Goal: Task Accomplishment & Management: Use online tool/utility

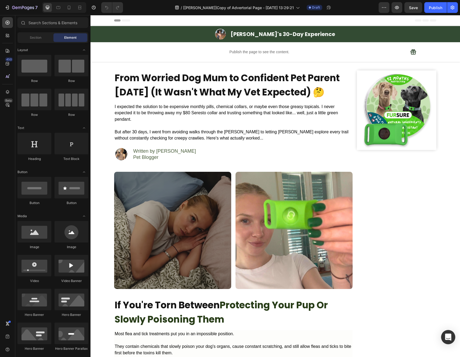
click at [450, 340] on div "Open Intercom Messenger" at bounding box center [448, 337] width 14 height 14
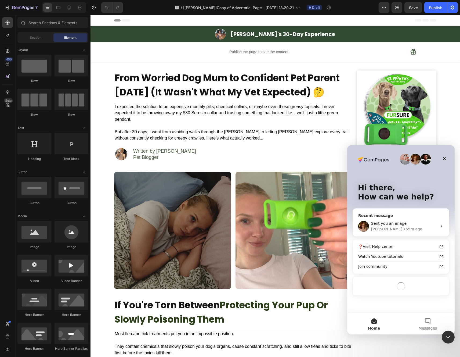
click at [405, 222] on div "Sent you an image" at bounding box center [404, 224] width 66 height 6
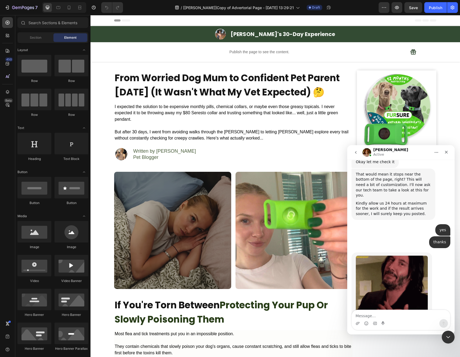
scroll to position [498, 0]
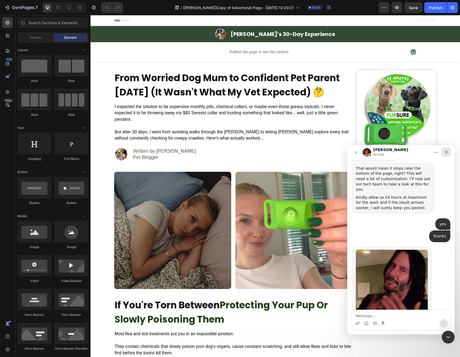
click at [444, 153] on icon "Close" at bounding box center [446, 152] width 4 height 4
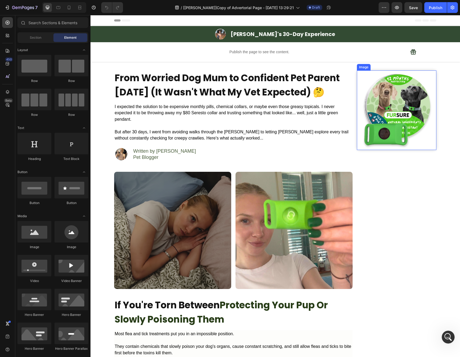
click at [421, 136] on img at bounding box center [397, 110] width 80 height 80
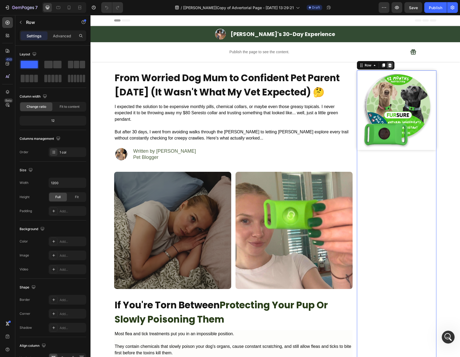
click at [389, 67] on div at bounding box center [390, 65] width 6 height 6
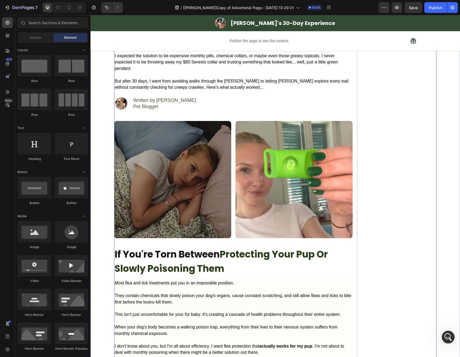
scroll to position [51, 0]
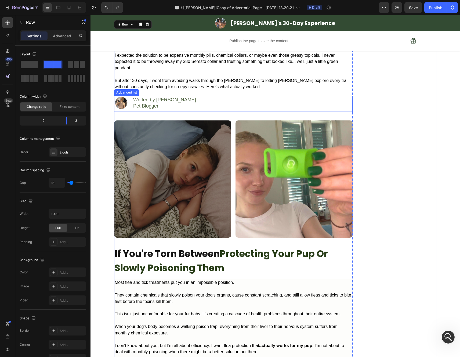
click at [332, 108] on div "Image Written by Emily Klim Pet Blogger Text Block" at bounding box center [233, 104] width 239 height 16
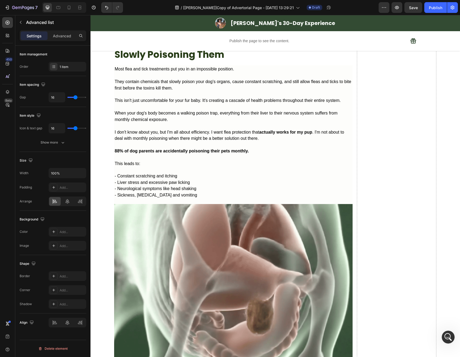
scroll to position [0, 0]
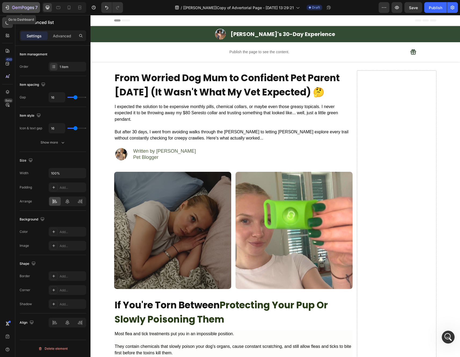
click at [5, 9] on icon "button" at bounding box center [7, 7] width 5 height 5
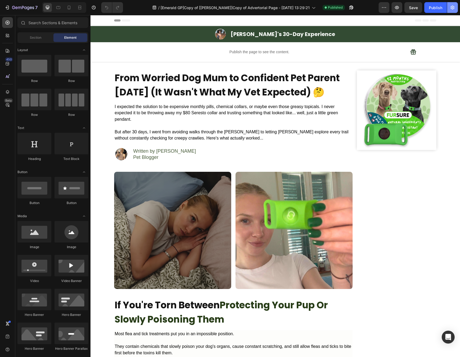
click at [451, 9] on icon "button" at bounding box center [452, 7] width 5 height 5
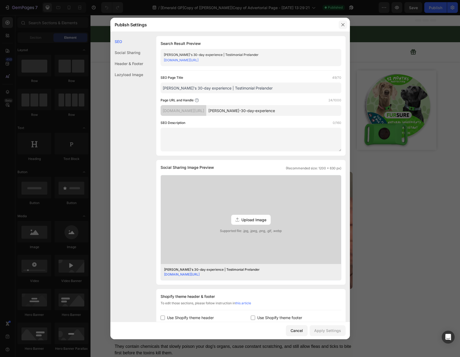
click at [343, 27] on button "button" at bounding box center [343, 24] width 9 height 9
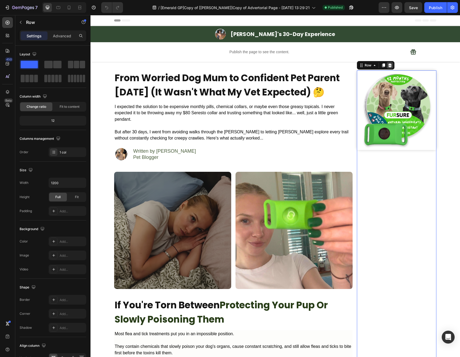
click at [388, 66] on icon at bounding box center [390, 65] width 4 height 4
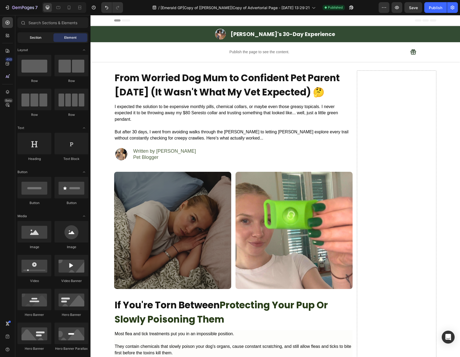
click at [44, 41] on div "Section" at bounding box center [36, 37] width 34 height 9
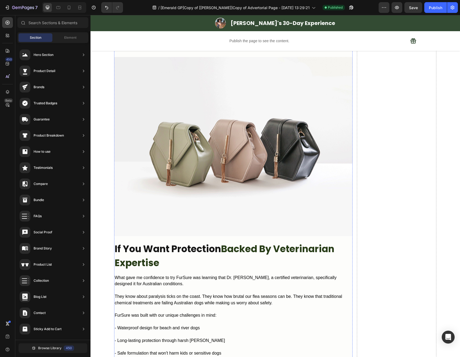
scroll to position [1270, 0]
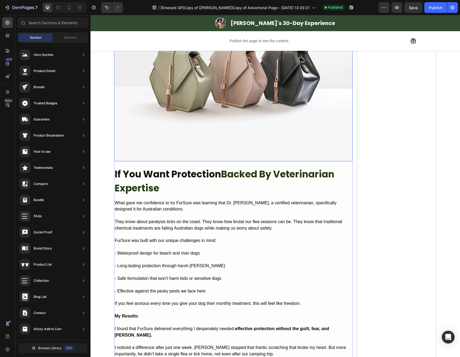
click at [196, 131] on img at bounding box center [233, 71] width 239 height 179
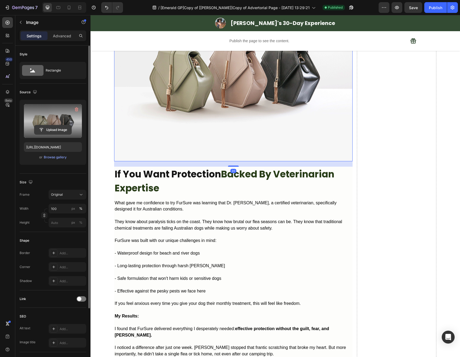
click at [59, 129] on input "file" at bounding box center [52, 129] width 37 height 9
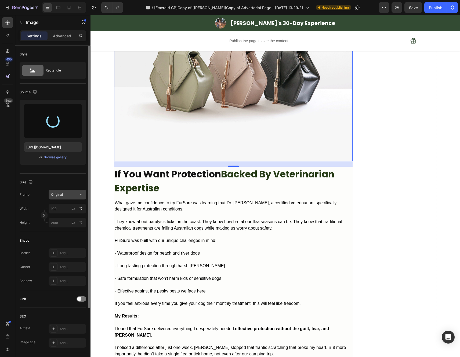
click at [76, 195] on div "Original" at bounding box center [64, 194] width 26 height 5
type input "[URL][DOMAIN_NAME]"
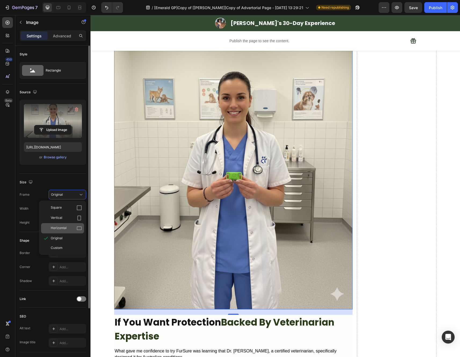
click at [75, 225] on div "Horizontal" at bounding box center [66, 227] width 31 height 5
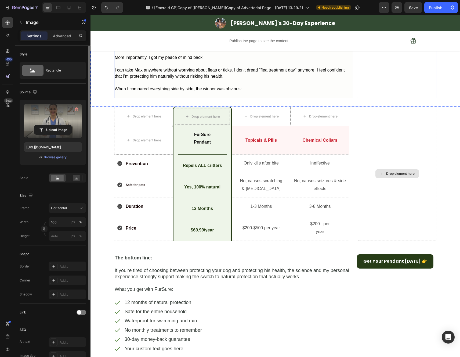
scroll to position [1887, 0]
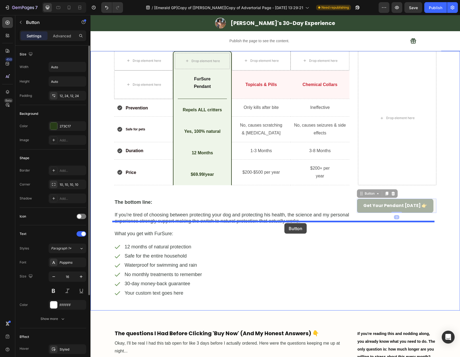
drag, startPoint x: 385, startPoint y: 234, endPoint x: 285, endPoint y: 223, distance: 100.5
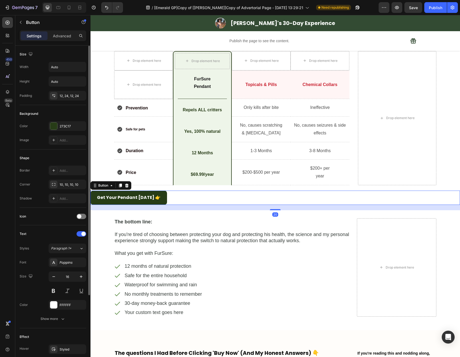
click at [174, 205] on div "Get Your Pendant [DATE] 👉 Button 20" at bounding box center [276, 198] width 370 height 14
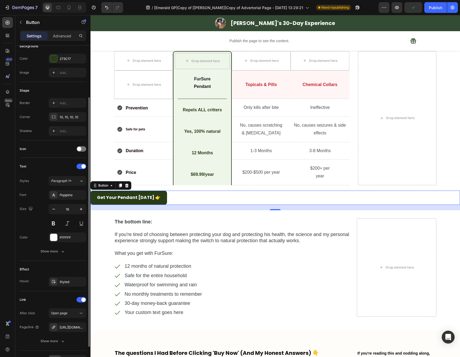
scroll to position [101, 0]
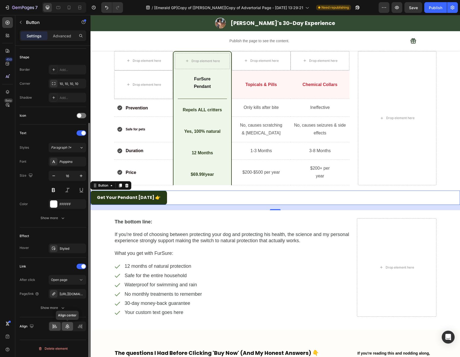
click at [67, 326] on icon at bounding box center [67, 326] width 5 height 5
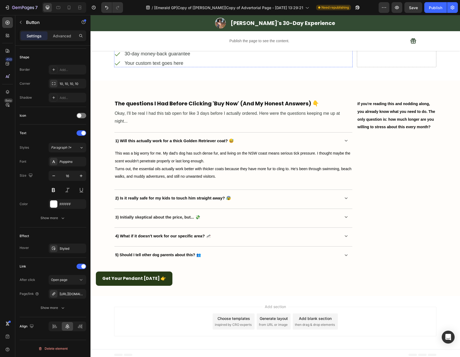
scroll to position [2167, 0]
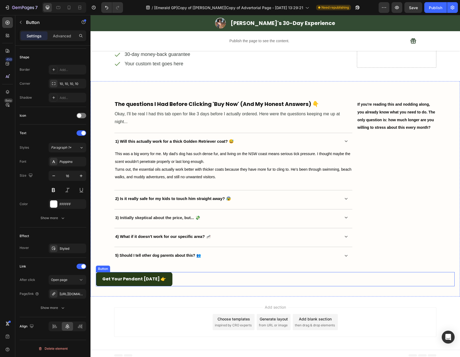
click at [182, 281] on div "Get Your Pendant [DATE] 👉 Button" at bounding box center [275, 279] width 359 height 14
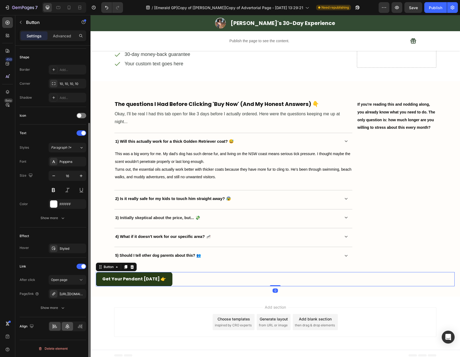
click at [69, 327] on icon at bounding box center [68, 326] width 4 height 5
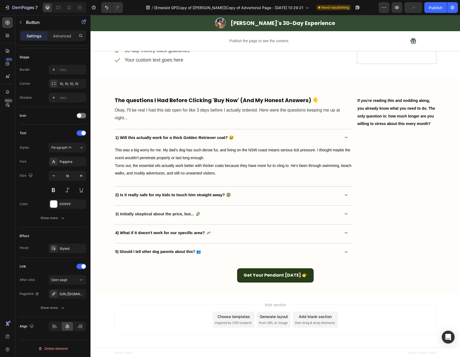
scroll to position [2173, 0]
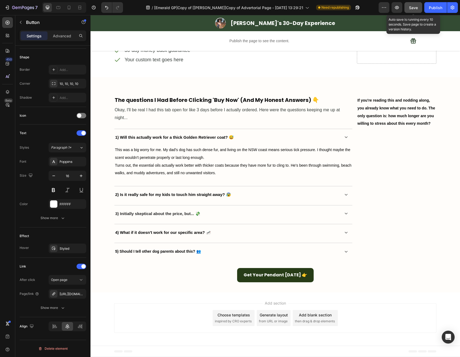
click at [410, 8] on span "Save" at bounding box center [413, 7] width 9 height 5
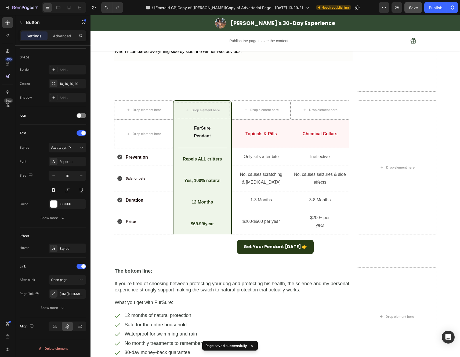
scroll to position [1862, 0]
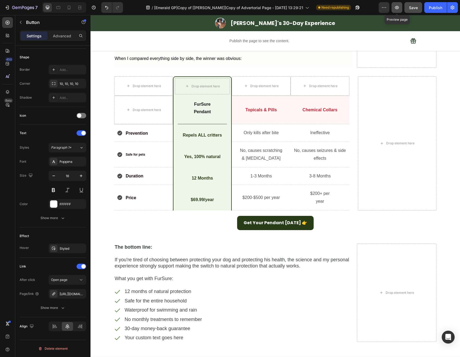
click at [397, 9] on icon "button" at bounding box center [397, 7] width 4 height 3
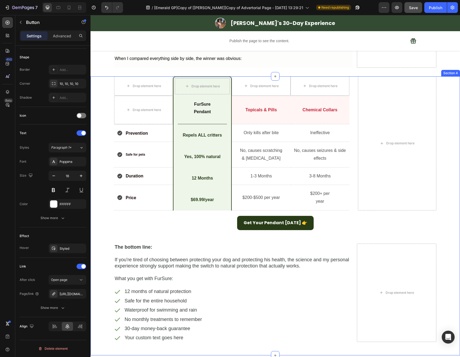
click at [222, 230] on div "Get Your Pendant [DATE] 👉 Button" at bounding box center [276, 223] width 370 height 14
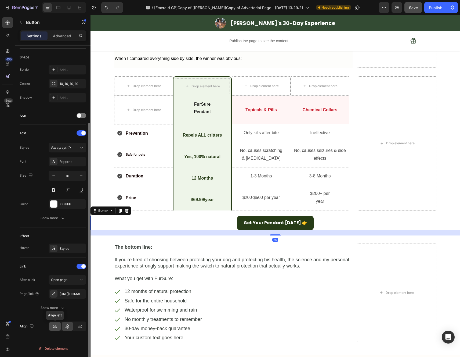
click at [58, 328] on div at bounding box center [55, 326] width 12 height 9
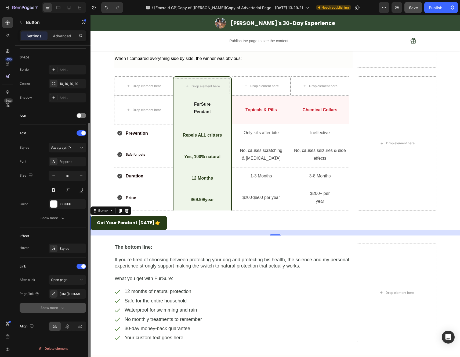
click at [60, 307] on icon "button" at bounding box center [62, 307] width 5 height 5
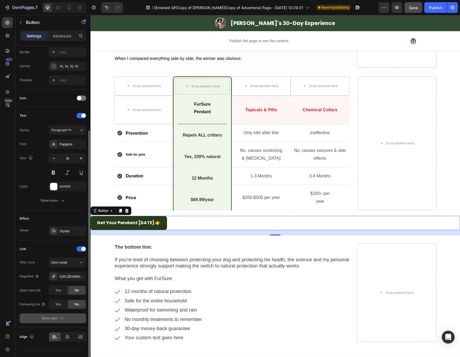
scroll to position [118, 0]
click at [42, 319] on div "Show less" at bounding box center [53, 318] width 23 height 5
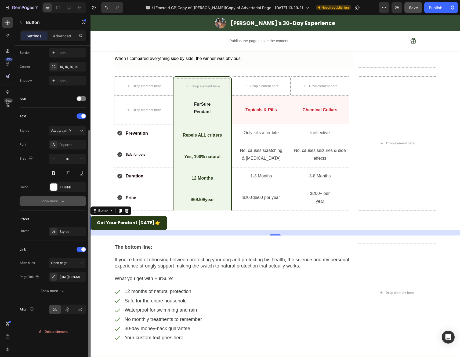
click at [54, 204] on button "Show more" at bounding box center [53, 201] width 67 height 10
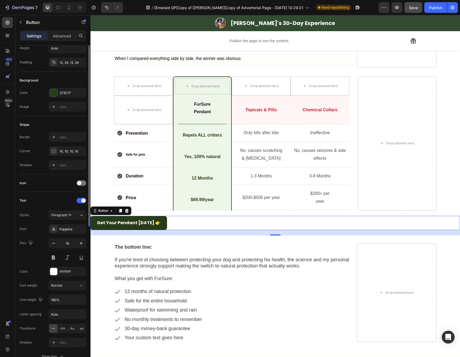
scroll to position [0, 0]
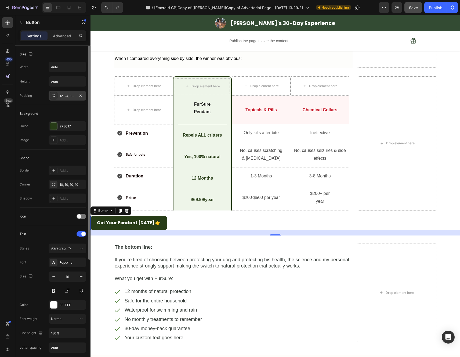
click at [66, 98] on div "12, 24, 12, 24" at bounding box center [68, 96] width 38 height 10
click at [44, 102] on div "Size Width Auto Height Auto Padding 12, 24, 12, 24" at bounding box center [53, 75] width 67 height 59
click at [66, 38] on p "Advanced" at bounding box center [62, 36] width 18 height 6
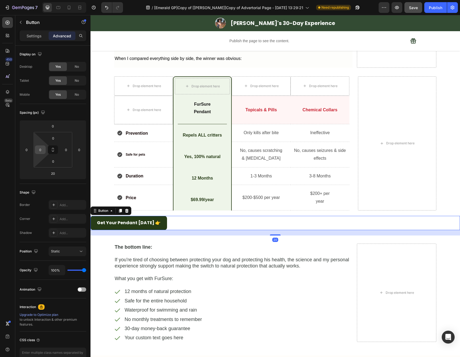
click at [40, 154] on div "0" at bounding box center [40, 149] width 11 height 9
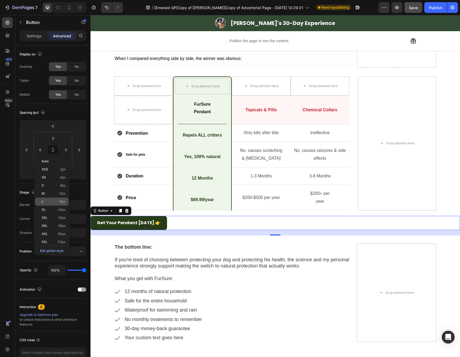
click at [50, 203] on p "L 16px" at bounding box center [54, 202] width 24 height 4
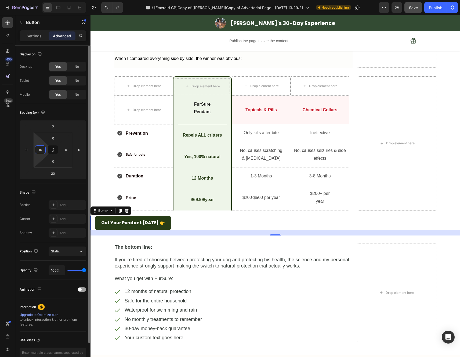
click at [40, 151] on input "16" at bounding box center [40, 150] width 8 height 8
type input "2"
type input "0"
click at [26, 185] on div "Shape Border Add... Corner Add... Shadow Add..." at bounding box center [53, 213] width 67 height 58
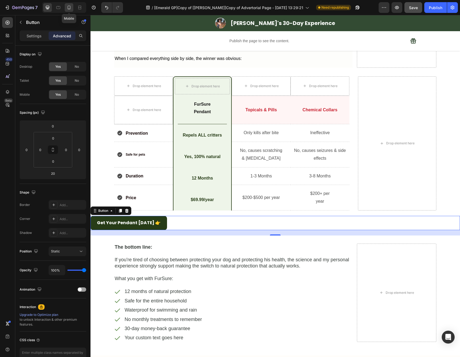
click at [66, 8] on div at bounding box center [69, 7] width 9 height 9
type input "0"
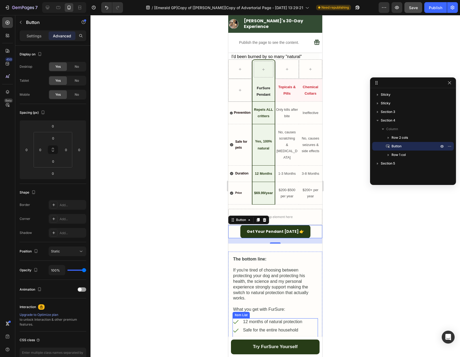
scroll to position [1574, 0]
click at [366, 200] on div at bounding box center [276, 186] width 370 height 342
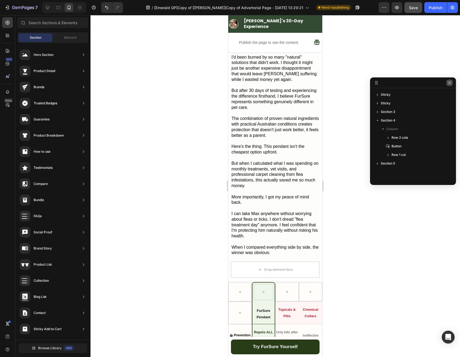
click at [451, 84] on icon "button" at bounding box center [449, 82] width 3 height 3
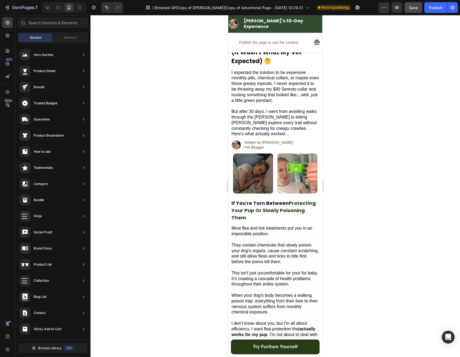
scroll to position [0, 0]
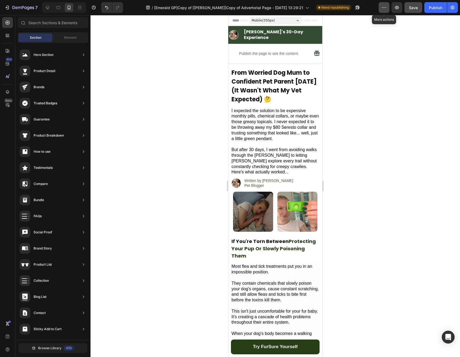
click at [386, 12] on button "button" at bounding box center [384, 7] width 11 height 11
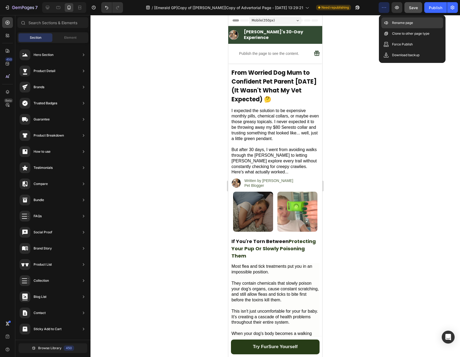
click at [391, 25] on div "Rename page" at bounding box center [413, 22] width 62 height 11
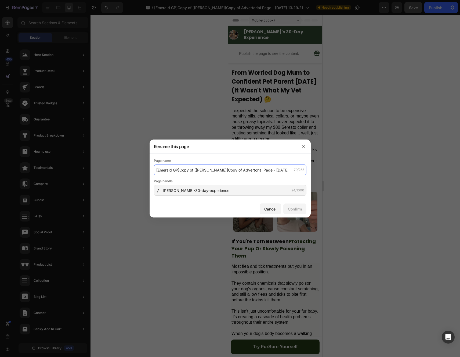
click at [253, 171] on input "[Emerald GP]Copy of [[PERSON_NAME]]Copy of Advertorial Page - [DATE] 13:29:21" at bounding box center [230, 169] width 153 height 11
drag, startPoint x: 244, startPoint y: 170, endPoint x: 151, endPoint y: 168, distance: 92.7
click at [151, 168] on div "Page name [Emerald GP]Copy of [[PERSON_NAME]]Copy of Advertorial Page - [DATE] …" at bounding box center [230, 177] width 161 height 46
drag, startPoint x: 198, startPoint y: 171, endPoint x: 177, endPoint y: 172, distance: 21.5
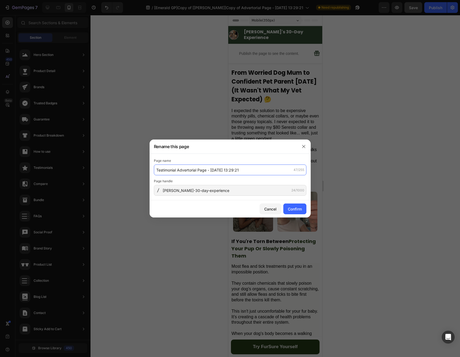
click at [177, 172] on input "Testimonial Advertorial Page - [DATE] 13:29:21" at bounding box center [230, 169] width 153 height 11
drag, startPoint x: 237, startPoint y: 171, endPoint x: 188, endPoint y: 171, distance: 49.4
click at [188, 171] on input "Testimonial Page - [DATE] 13:29:21" at bounding box center [230, 169] width 153 height 11
type input "Testimonial Page"
click at [288, 210] on div "Confirm" at bounding box center [295, 209] width 14 height 6
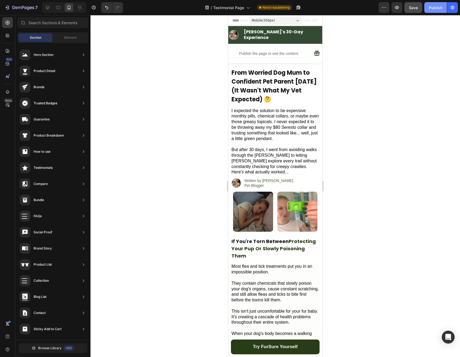
click at [433, 9] on div "Publish" at bounding box center [435, 8] width 13 height 6
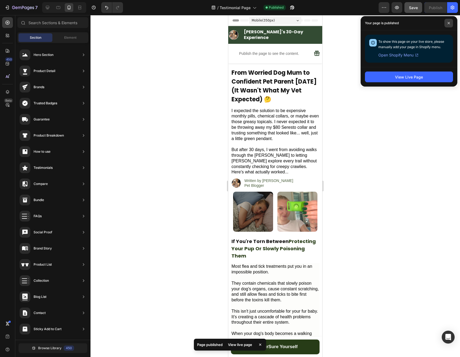
click at [451, 23] on span at bounding box center [449, 23] width 9 height 9
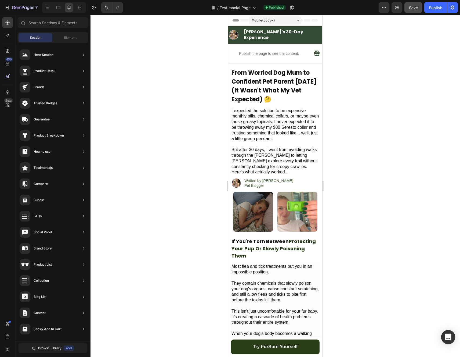
click at [453, 340] on div "Open Intercom Messenger" at bounding box center [448, 337] width 14 height 14
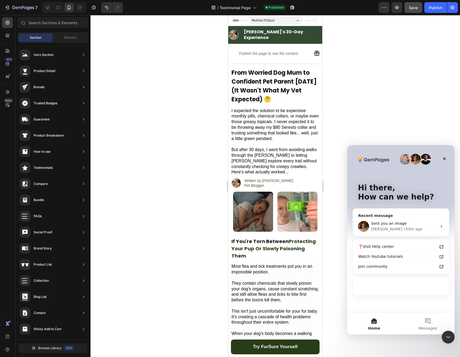
click at [413, 226] on div "[PERSON_NAME] • 59m ago" at bounding box center [404, 229] width 66 height 6
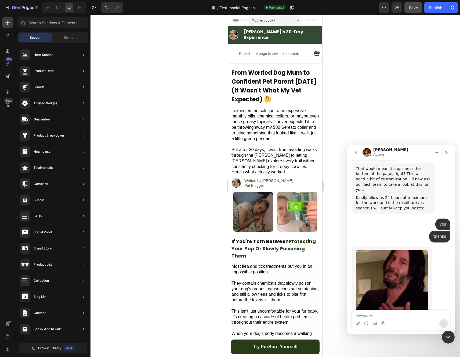
click at [383, 311] on textarea "Message…" at bounding box center [401, 314] width 98 height 9
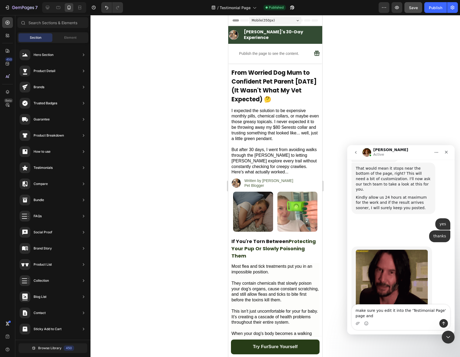
scroll to position [503, 0]
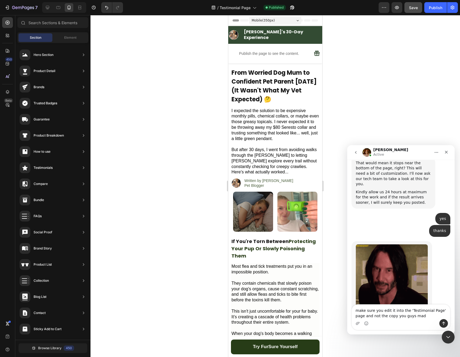
type textarea "make sure you edit it into the 'Testimonial Page' page and not the copy you guy…"
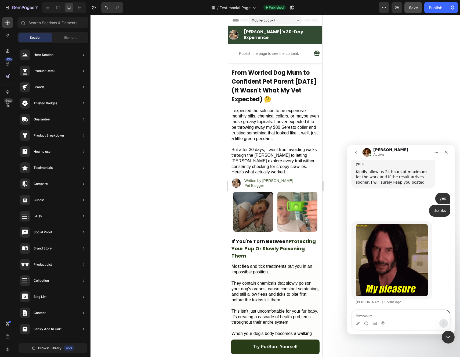
scroll to position [525, 0]
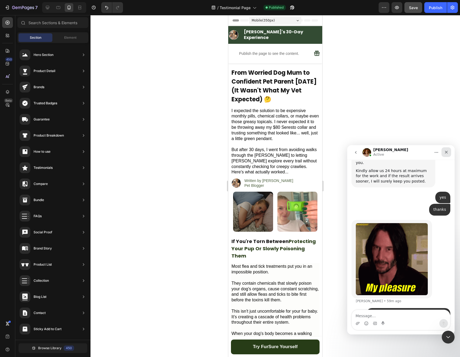
click at [444, 150] on div "Close" at bounding box center [447, 152] width 10 height 10
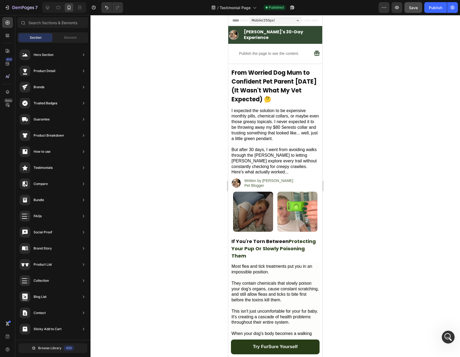
scroll to position [0, 0]
click at [375, 119] on div at bounding box center [276, 186] width 370 height 342
click at [7, 7] on icon "button" at bounding box center [7, 8] width 2 height 2
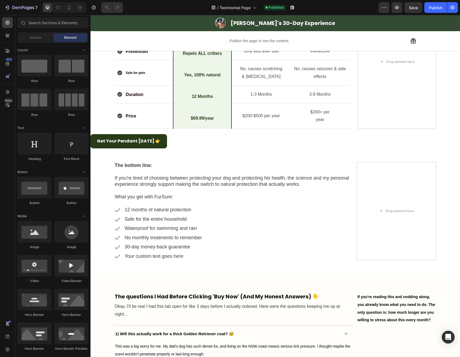
scroll to position [1913, 0]
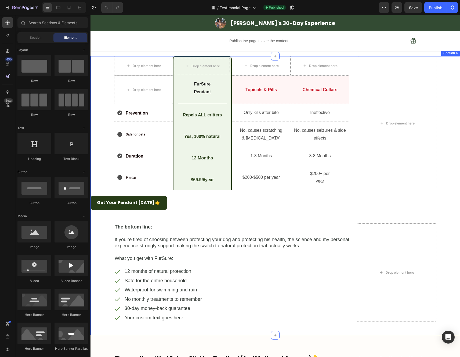
click at [170, 207] on div "Get Your Pendant [DATE] 👉 Button" at bounding box center [276, 203] width 370 height 14
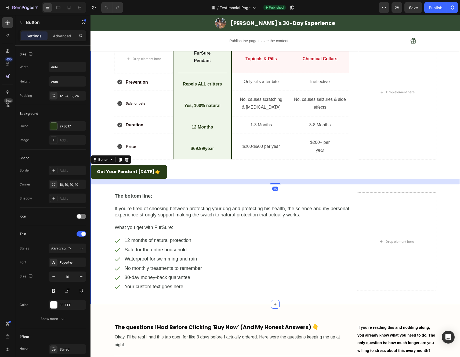
click at [180, 192] on div "Drop element here Drop element here Row Drop element here Drop element here Row…" at bounding box center [276, 160] width 370 height 271
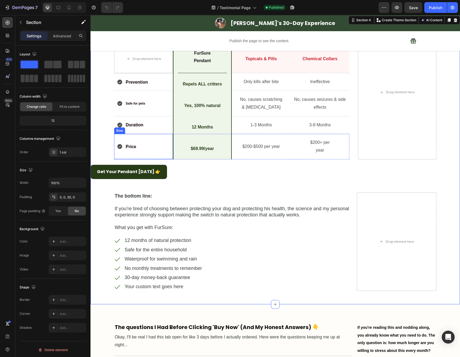
click at [159, 155] on div "Price Item List" at bounding box center [143, 146] width 53 height 17
click at [100, 177] on div "Drop element here Drop element here Row Drop element here Drop element here Row…" at bounding box center [276, 160] width 370 height 271
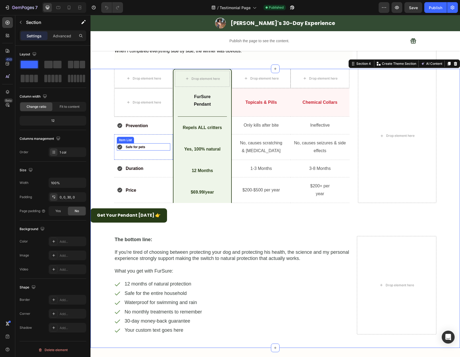
scroll to position [1869, 0]
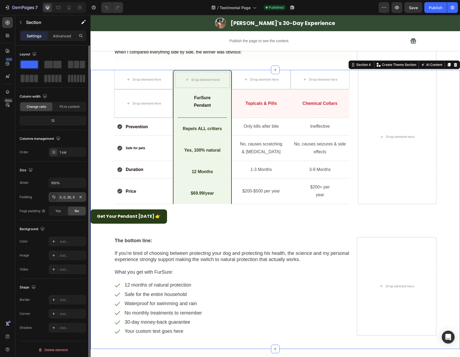
click at [70, 197] on div "0, 0, 30, 0" at bounding box center [68, 197] width 16 height 5
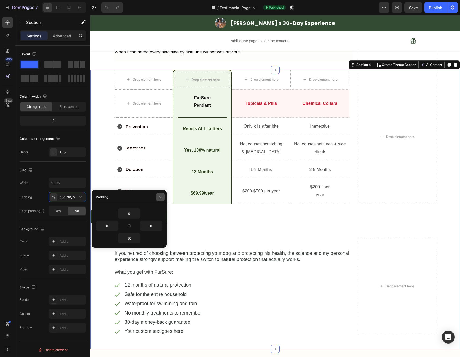
click at [158, 196] on icon "button" at bounding box center [160, 197] width 4 height 4
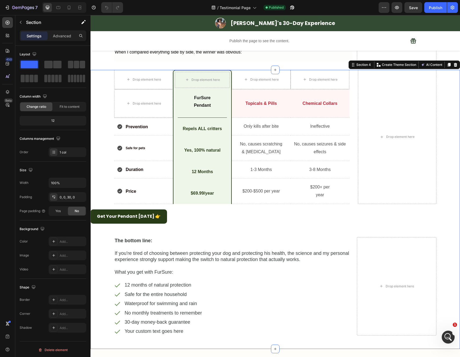
click at [181, 240] on div "Drop element here Drop element here Row Drop element here Drop element here Row…" at bounding box center [276, 205] width 370 height 271
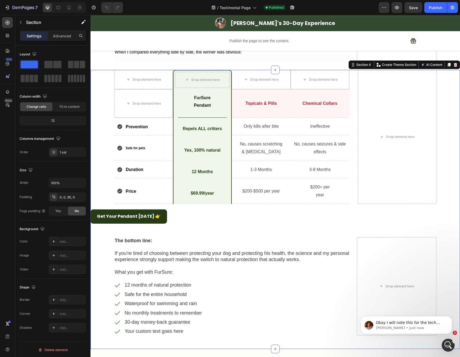
scroll to position [0, 0]
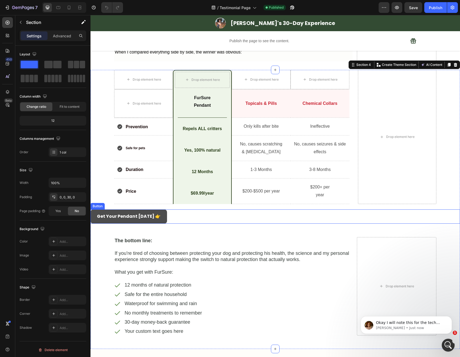
click at [163, 224] on link "Get Your Pendant [DATE] 👉" at bounding box center [129, 216] width 77 height 14
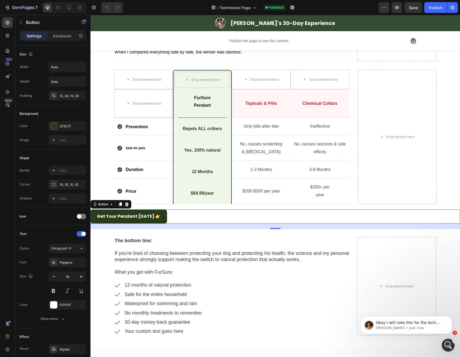
click at [174, 224] on div "Get Your Pendant [DATE] 👉 Button 20" at bounding box center [276, 216] width 370 height 14
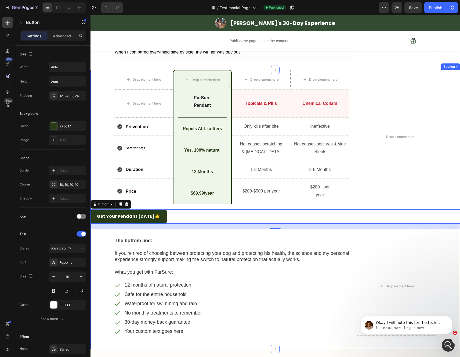
click at [274, 236] on div "Drop element here Drop element here Row Drop element here Drop element here Row…" at bounding box center [276, 205] width 370 height 271
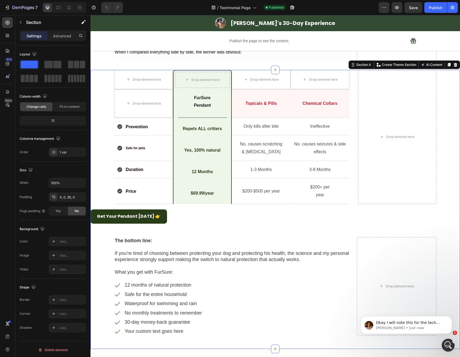
click at [279, 238] on div "Drop element here Drop element here Row Drop element here Drop element here Row…" at bounding box center [276, 205] width 370 height 271
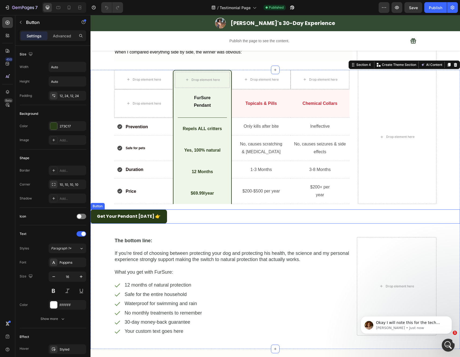
click at [277, 224] on div "Get Your Pendant [DATE] 👉 Button" at bounding box center [276, 216] width 370 height 14
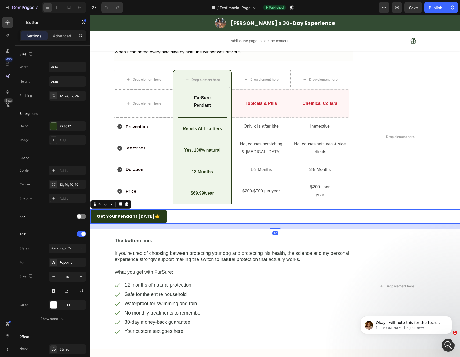
click at [277, 224] on div "Get Your Pendant [DATE] 👉 Button 20" at bounding box center [276, 216] width 370 height 14
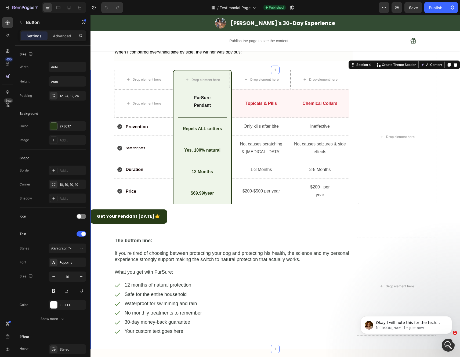
click at [278, 239] on div "Drop element here Drop element here Row Drop element here Drop element here Row…" at bounding box center [276, 205] width 370 height 271
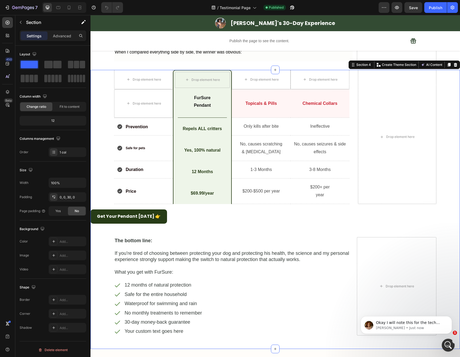
click at [276, 239] on div "Drop element here Drop element here Row Drop element here Drop element here Row…" at bounding box center [276, 205] width 370 height 271
click at [275, 241] on div "Drop element here Drop element here Row Drop element here Drop element here Row…" at bounding box center [276, 205] width 370 height 271
click at [69, 10] on div at bounding box center [69, 7] width 9 height 9
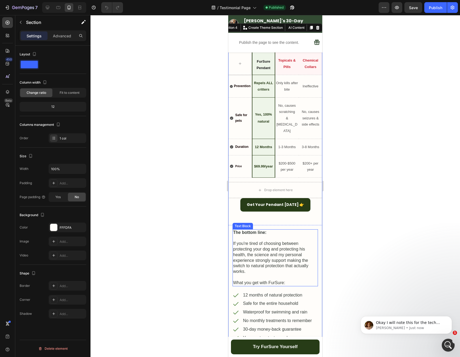
scroll to position [1557, 0]
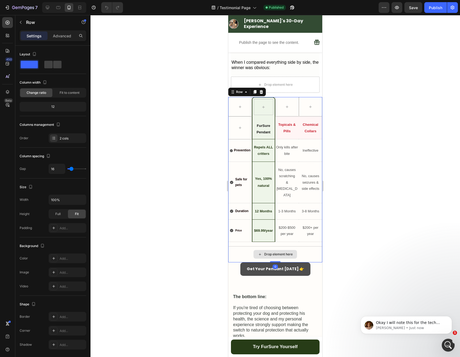
scroll to position [1760, 0]
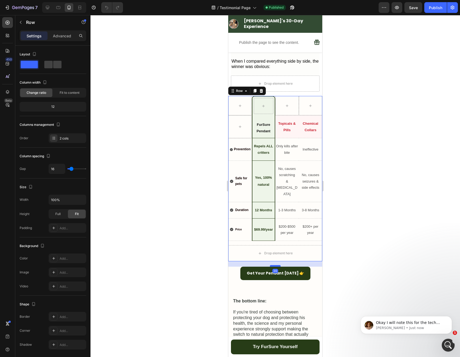
drag, startPoint x: 275, startPoint y: 251, endPoint x: 275, endPoint y: 257, distance: 5.4
click at [275, 265] on div at bounding box center [275, 266] width 11 height 2
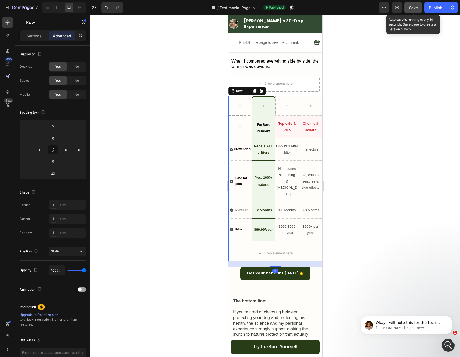
click at [414, 11] on button "Save" at bounding box center [414, 7] width 18 height 11
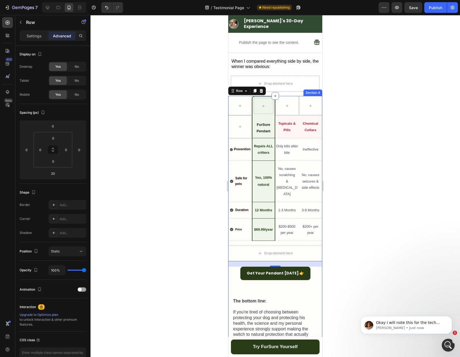
click at [260, 283] on div "Row Row FurSure Pendant Text Block Title Line Row Topicals & Pills Text Block R…" at bounding box center [275, 268] width 94 height 344
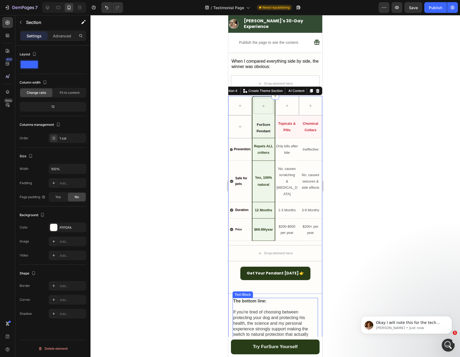
click at [256, 304] on p at bounding box center [275, 307] width 84 height 6
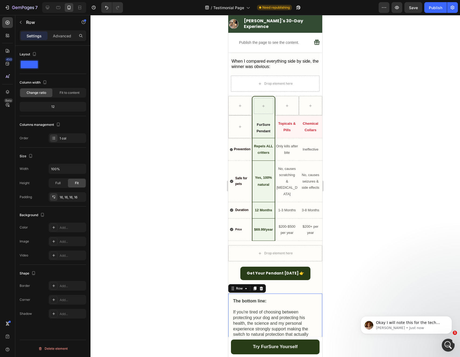
click at [286, 293] on div "The bottom line: If you're tired of choosing between protecting your dog and pr…" at bounding box center [275, 353] width 94 height 121
click at [287, 281] on div "Row Row FurSure Pendant Text Block Title Line Row Topicals & Pills Text Block R…" at bounding box center [275, 268] width 94 height 344
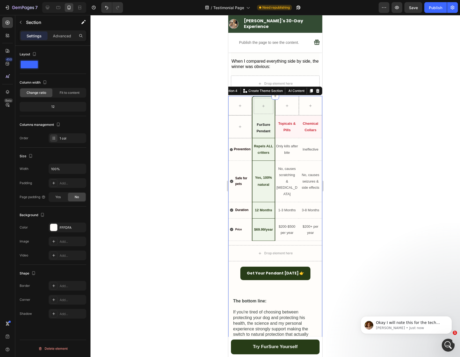
click at [279, 254] on div "Row Row FurSure Pendant Text Block Title Line Row Topicals & Pills Text Block R…" at bounding box center [275, 268] width 94 height 344
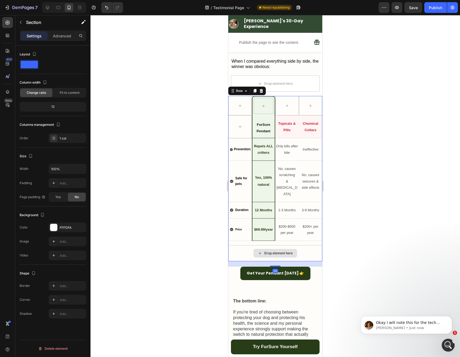
click at [281, 249] on div "Drop element here" at bounding box center [275, 253] width 94 height 16
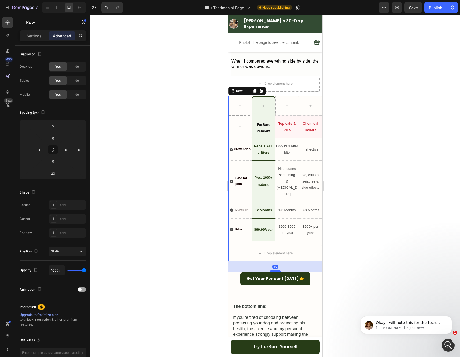
drag, startPoint x: 275, startPoint y: 256, endPoint x: 277, endPoint y: 261, distance: 5.6
click at [277, 270] on div at bounding box center [275, 271] width 11 height 2
type input "40"
click at [368, 244] on div at bounding box center [276, 186] width 370 height 342
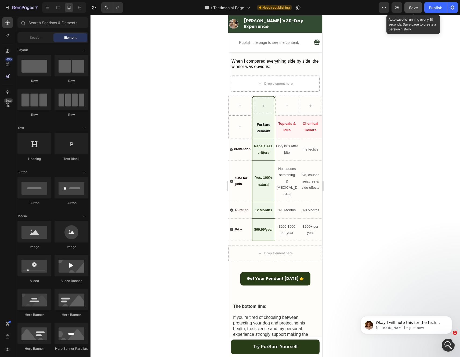
click at [414, 10] on div "Save" at bounding box center [413, 8] width 9 height 6
click at [436, 10] on div "Publish" at bounding box center [435, 8] width 13 height 6
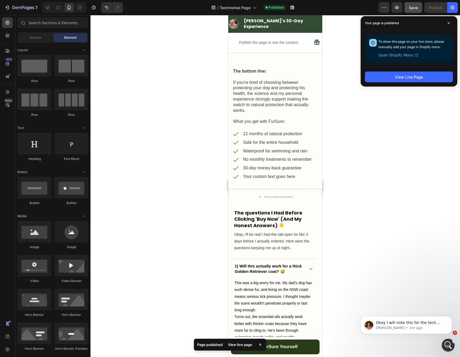
scroll to position [1951, 0]
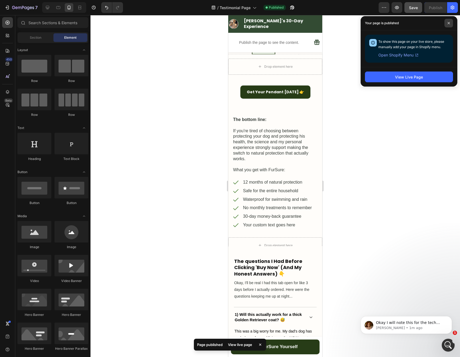
click at [448, 23] on icon at bounding box center [449, 23] width 2 height 2
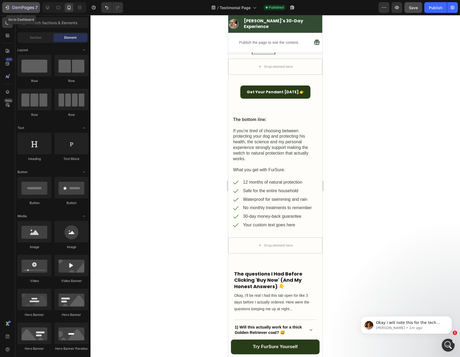
click at [9, 6] on icon "button" at bounding box center [7, 7] width 5 height 5
